Goal: Information Seeking & Learning: Understand process/instructions

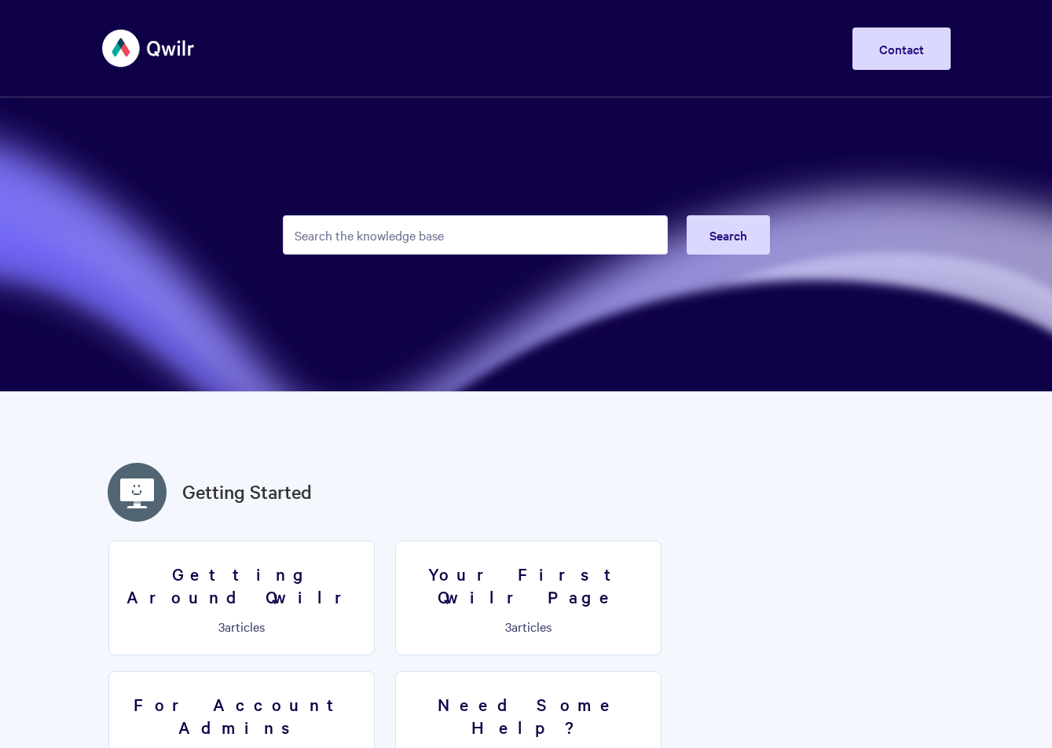
click at [387, 248] on input "Search the knowledge base" at bounding box center [475, 234] width 385 height 39
paste input "tax settings"
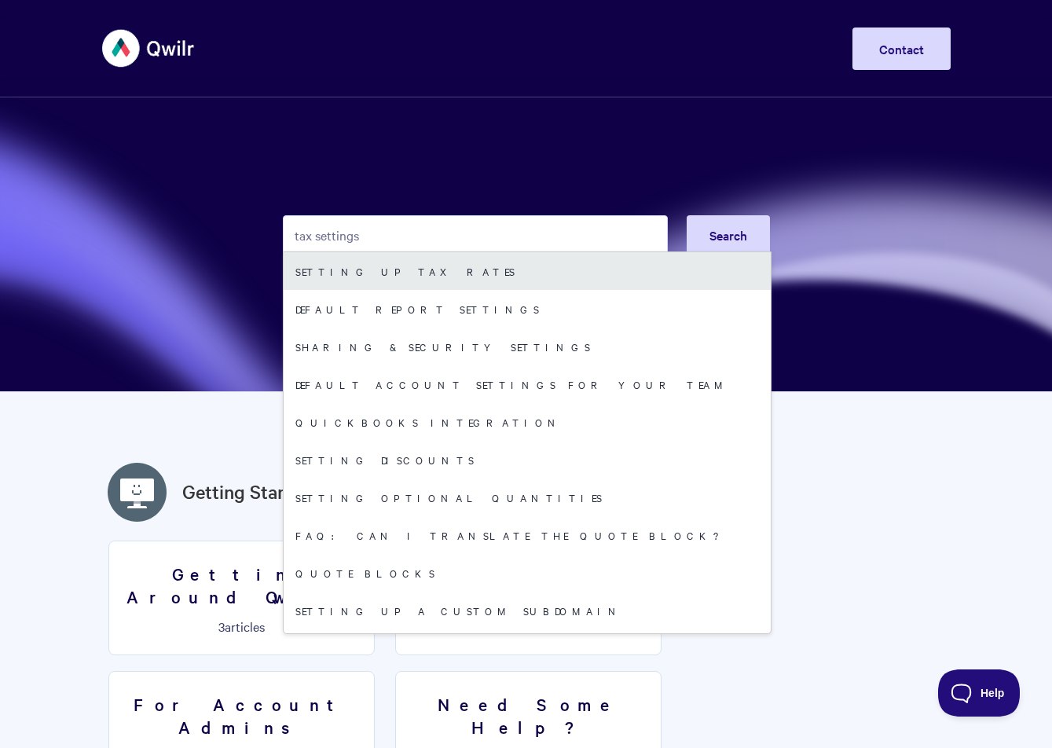
type input "tax settings"
click at [394, 262] on link "Setting up tax rates" at bounding box center [527, 271] width 487 height 38
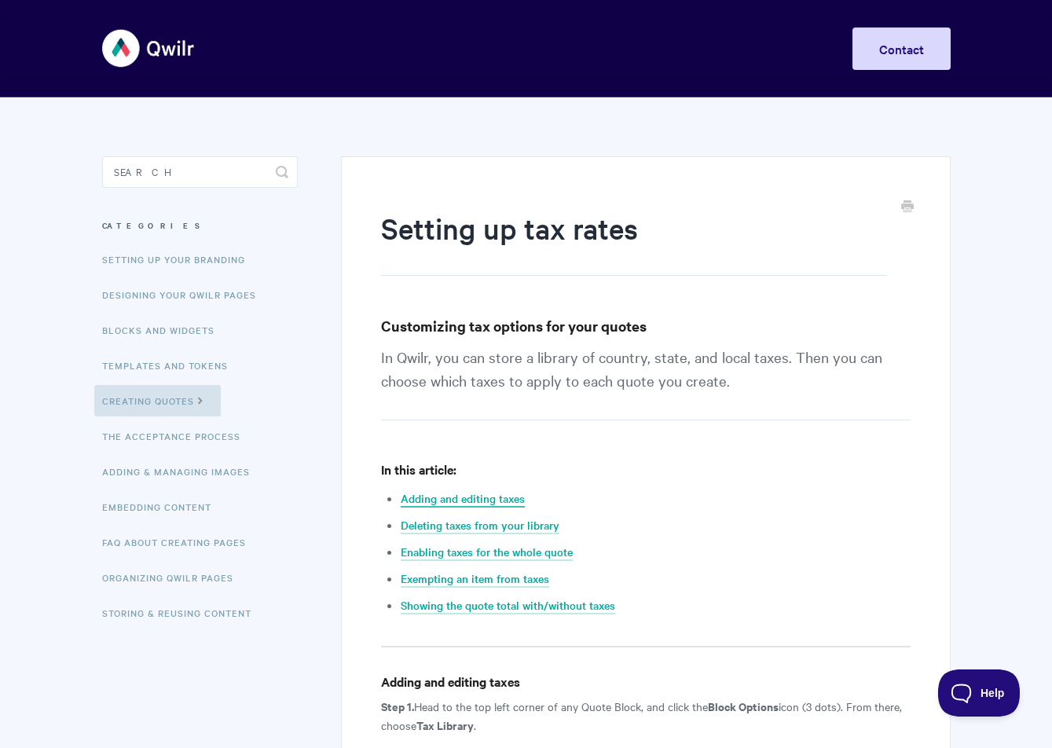
click at [432, 502] on link "Adding and editing taxes" at bounding box center [463, 498] width 124 height 17
